Goal: Complete application form: Complete application form

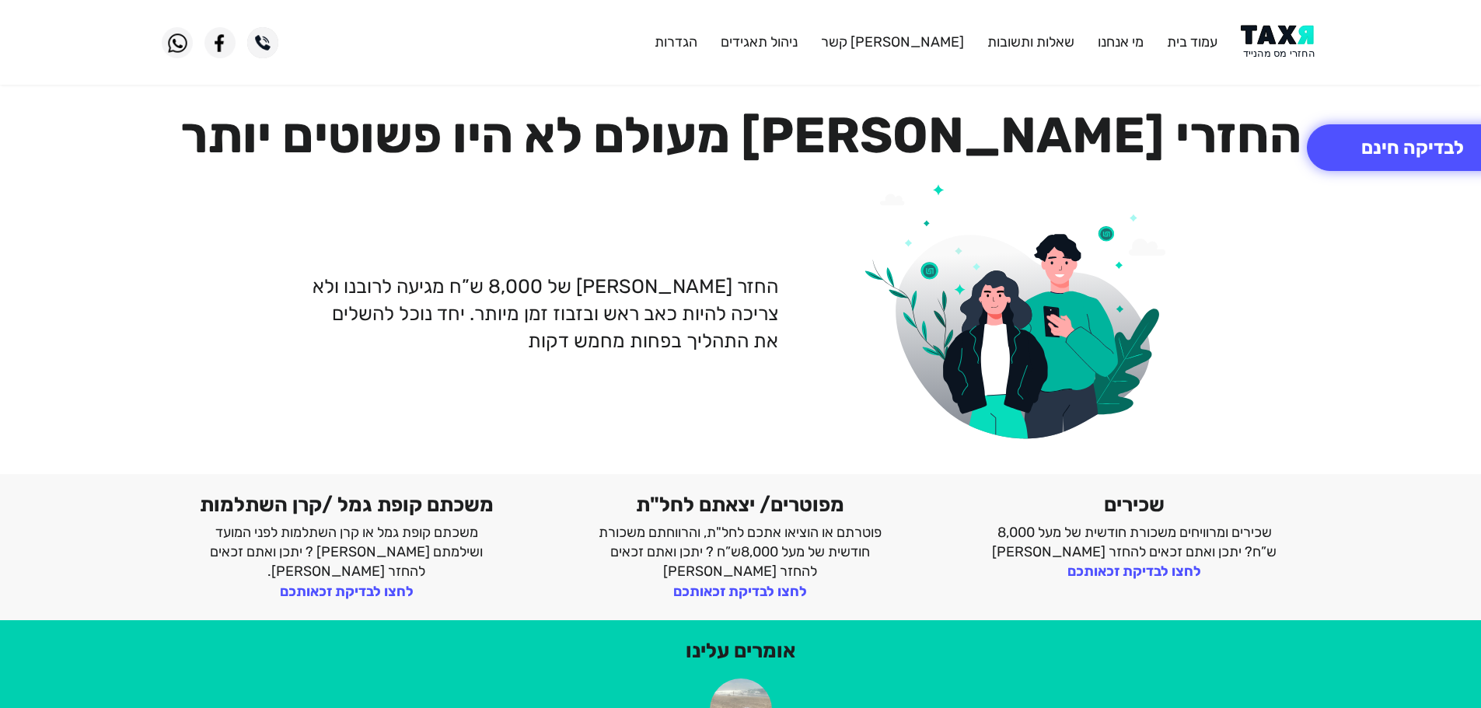
click at [1281, 54] on img at bounding box center [1280, 42] width 79 height 35
click at [1360, 139] on button "לבדיקה חינם" at bounding box center [1412, 147] width 211 height 47
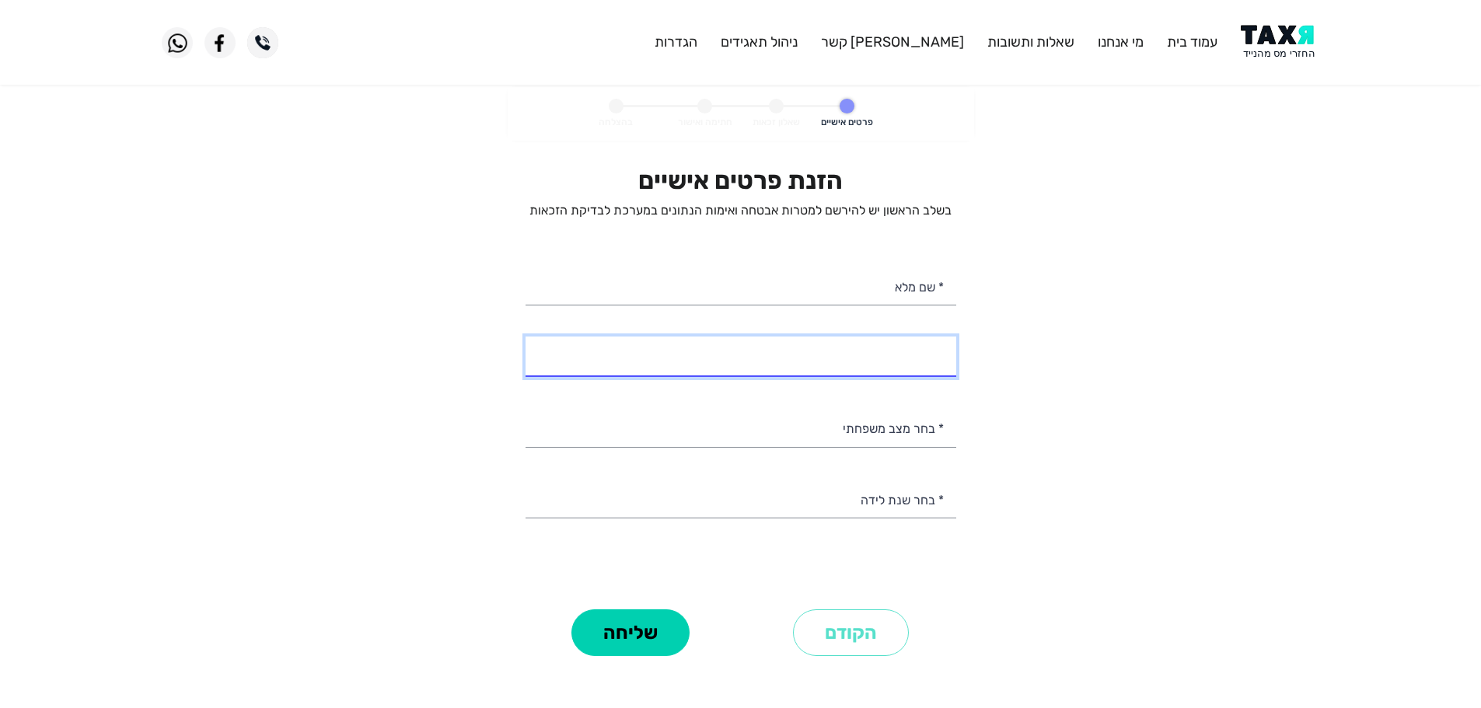
click at [944, 356] on input "* מספר טלפון" at bounding box center [740, 357] width 431 height 40
type input "053-3343036"
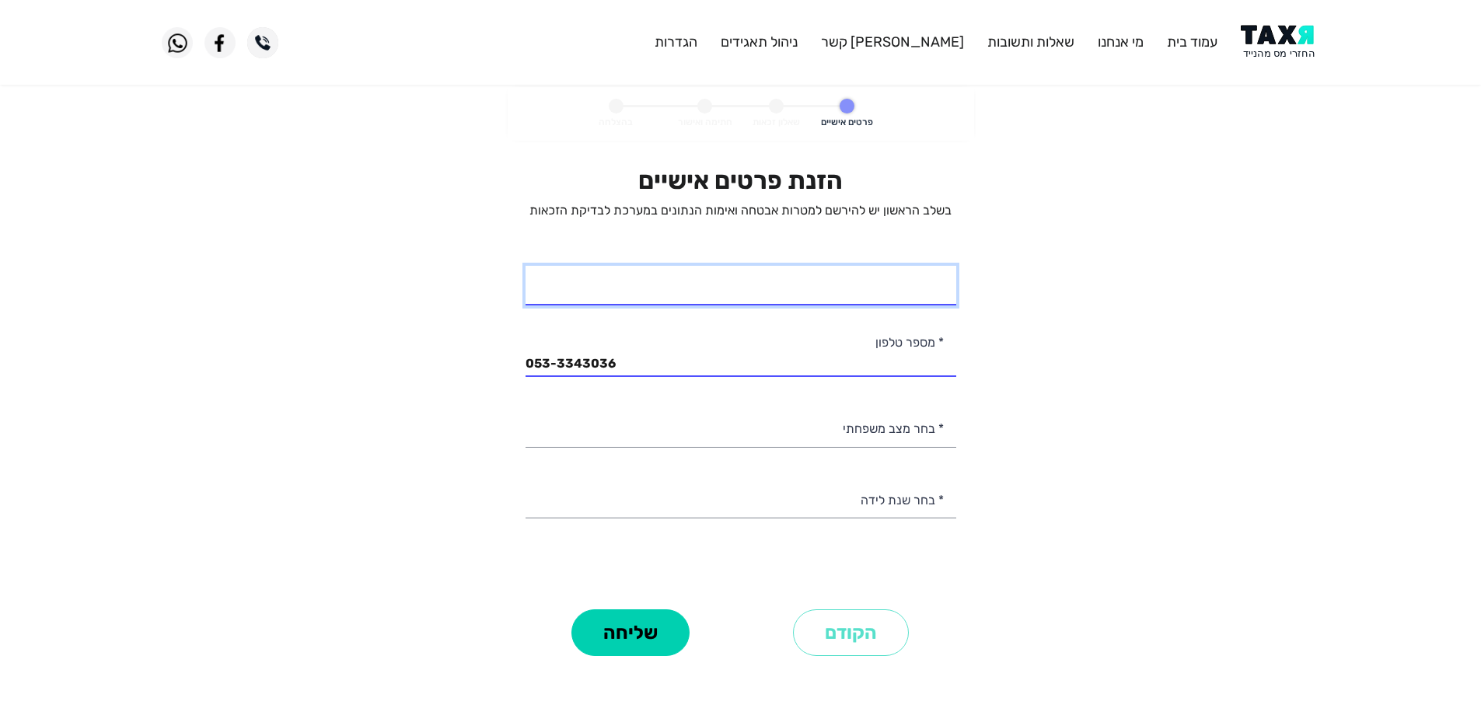
click at [855, 283] on input "* שם מלא" at bounding box center [740, 286] width 431 height 40
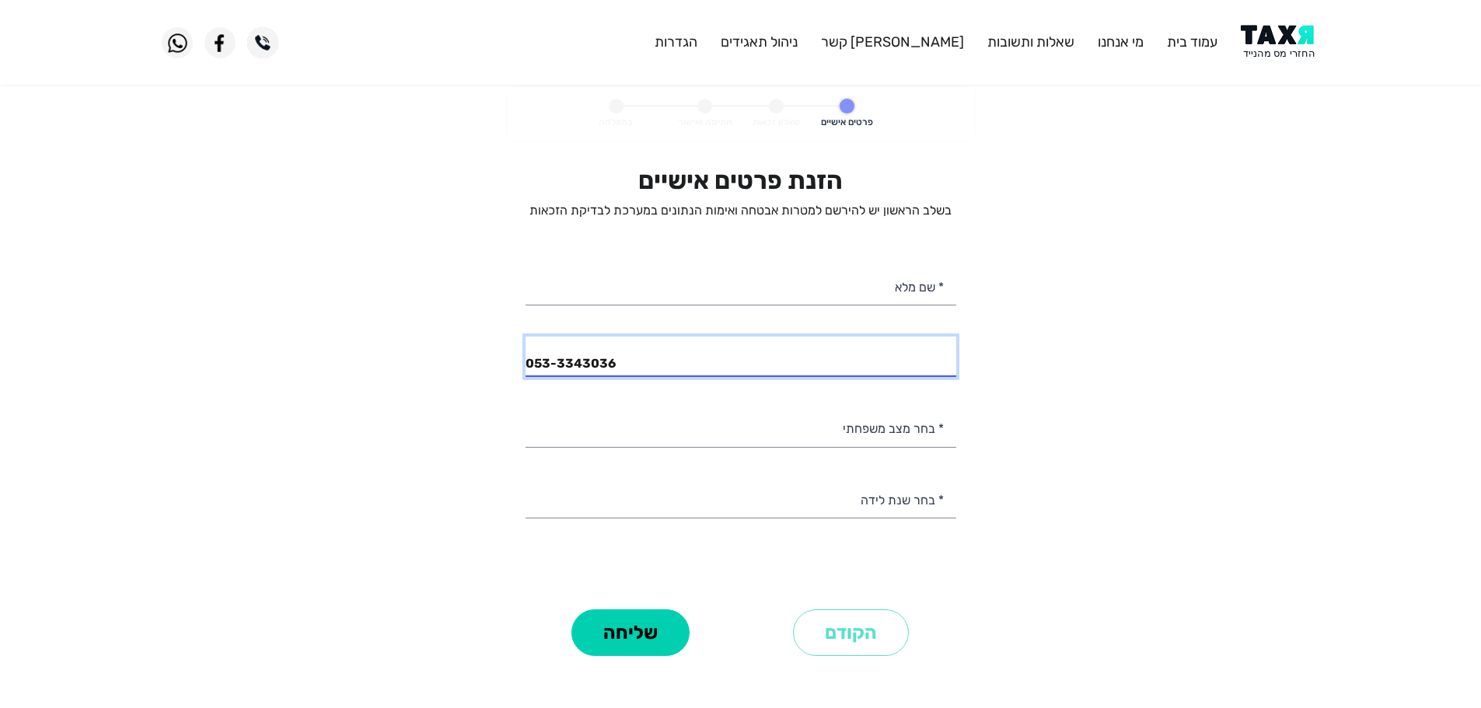
click at [658, 360] on input "053-3343036" at bounding box center [740, 357] width 431 height 40
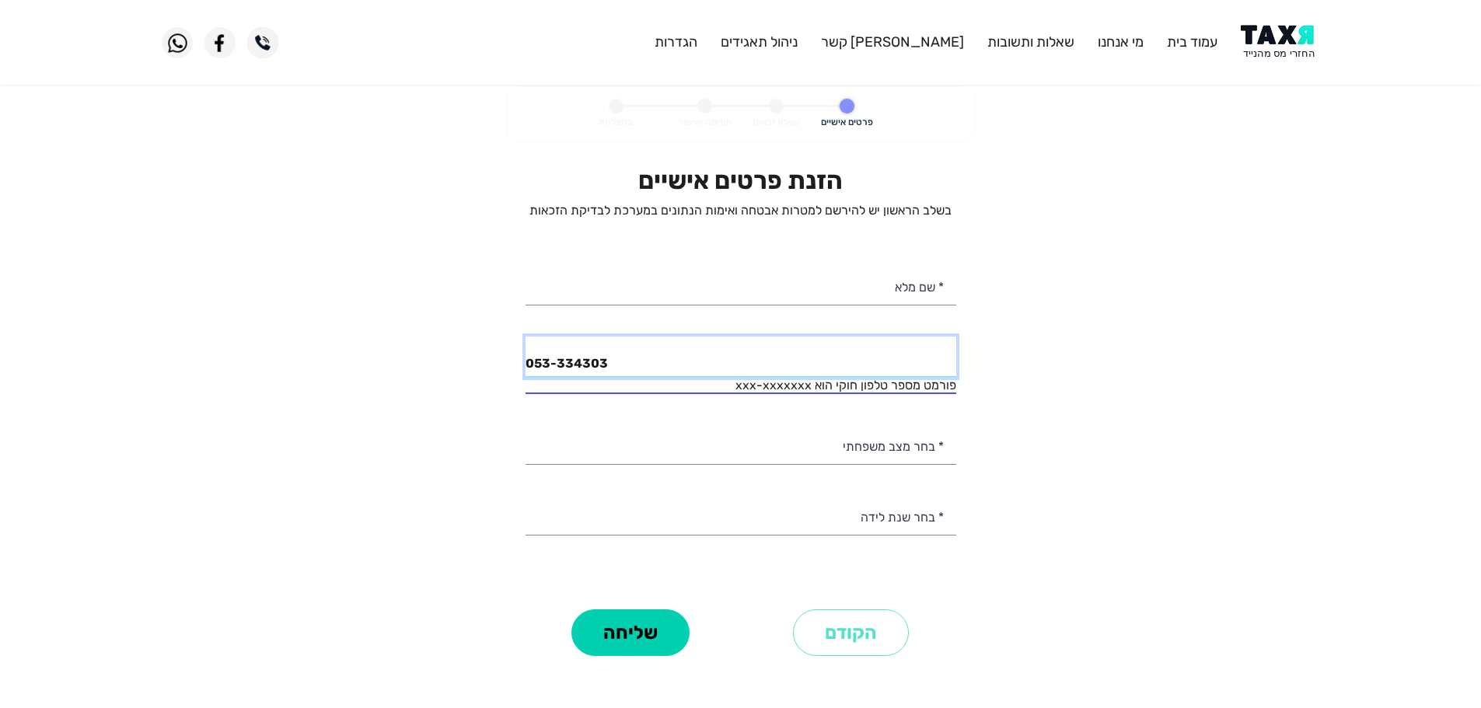
type input "053-3343036"
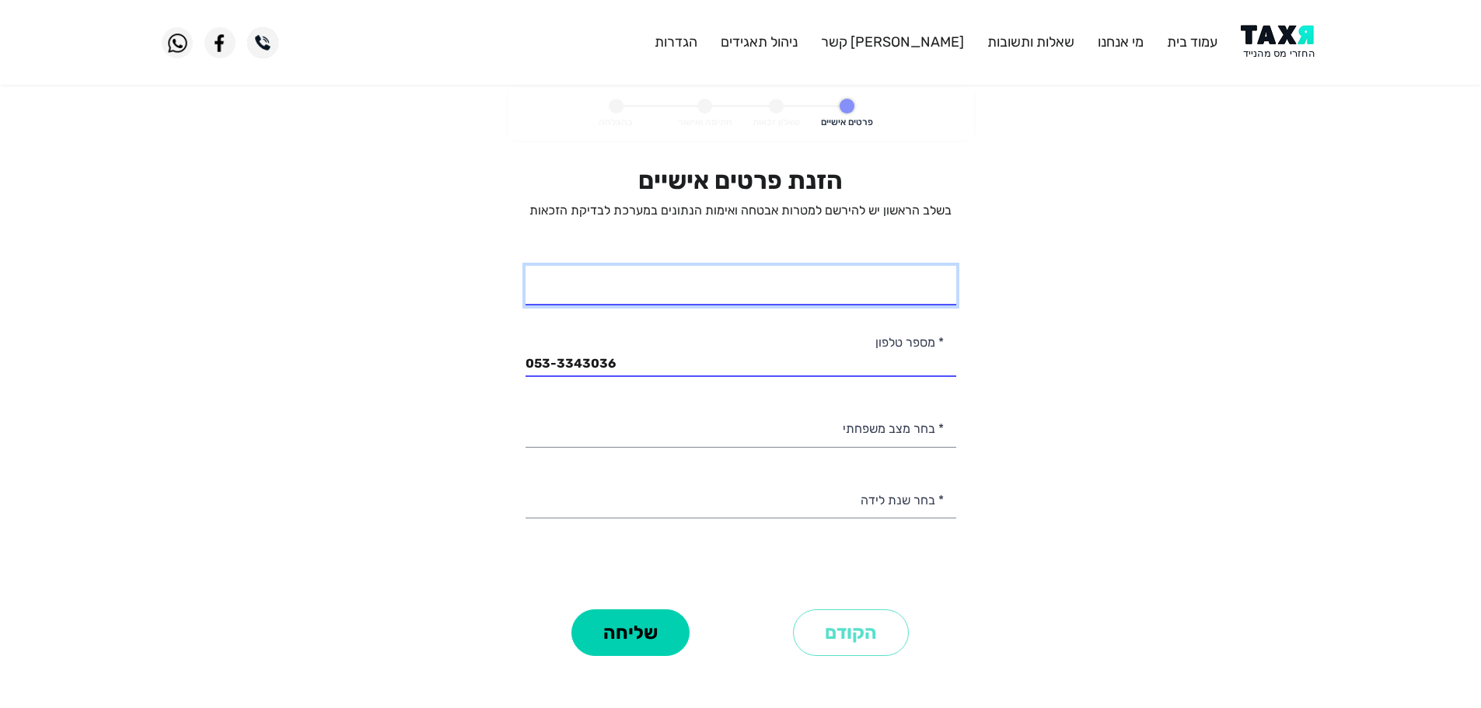
click at [780, 287] on input "* שם מלא" at bounding box center [740, 286] width 431 height 40
click at [895, 297] on input "אשר דילמן" at bounding box center [740, 286] width 431 height 40
type input "אשר דילמאן"
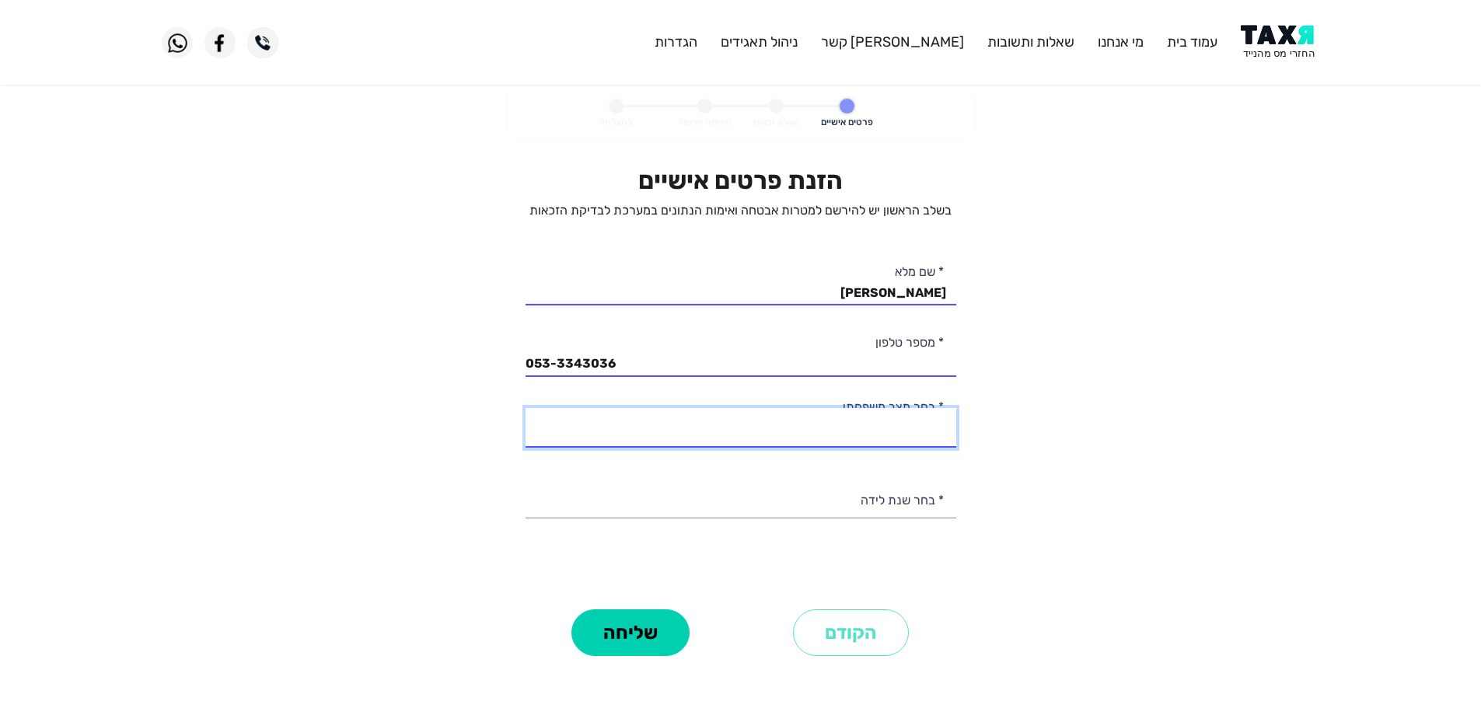
click at [841, 435] on select "רווק/ה נשוי/אה גרוש/ה אלמן/נה" at bounding box center [740, 428] width 431 height 40
select select "1: Single"
click at [525, 408] on select "רווק/ה נשוי/אה גרוש/ה אלמן/נה" at bounding box center [740, 428] width 431 height 40
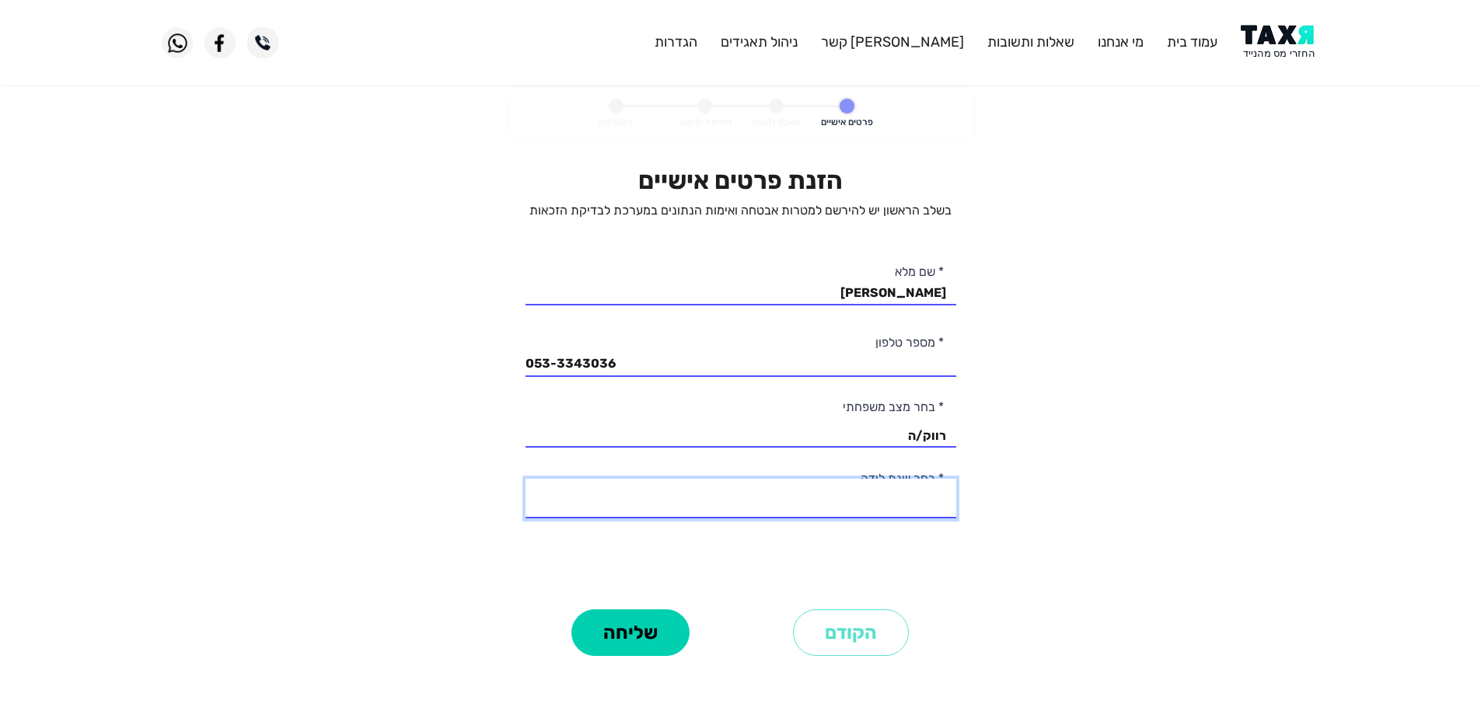
click at [872, 505] on select "2003 2002 2001 2000 1999 1998 1997 1996 1995 1994 1993 1992 1991 1990 1989 1988…" at bounding box center [740, 499] width 431 height 40
select select "11: 1993"
click at [525, 479] on select "2003 2002 2001 2000 1999 1998 1997 1996 1995 1994 1993 1992 1991 1990 1989 1988…" at bounding box center [740, 499] width 431 height 40
click at [665, 639] on button "שליחה" at bounding box center [630, 632] width 118 height 47
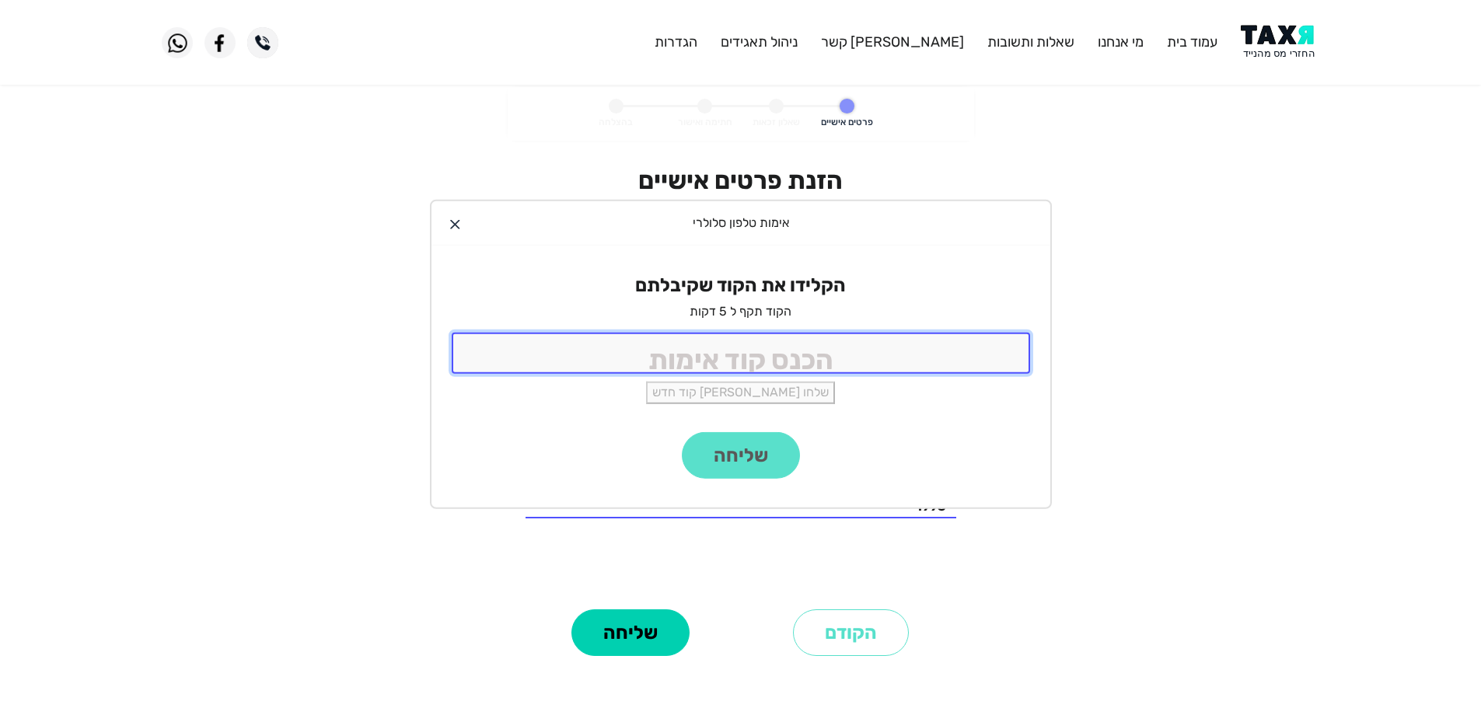
click at [763, 373] on input "tel" at bounding box center [741, 353] width 578 height 41
type input "9988"
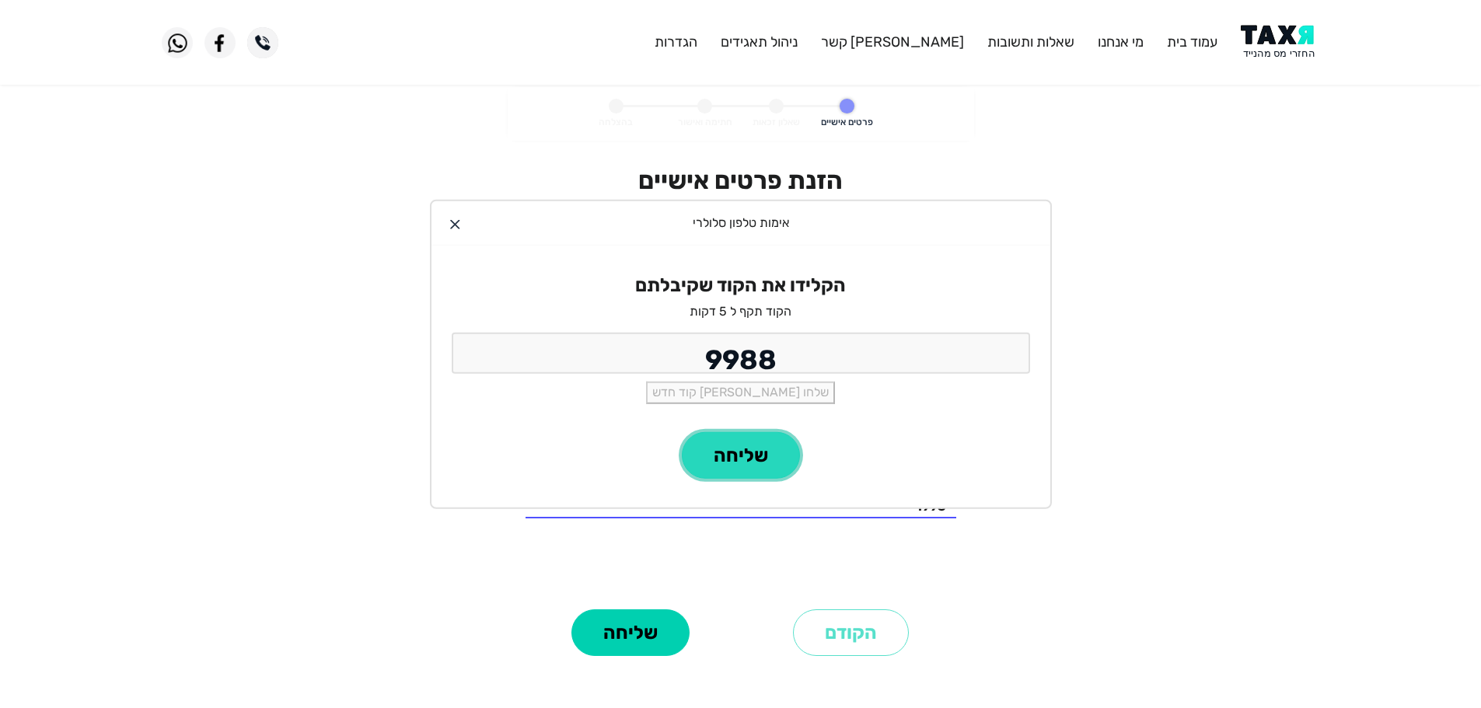
click at [763, 454] on button "שליחה" at bounding box center [741, 455] width 118 height 47
